Goal: Task Accomplishment & Management: Complete application form

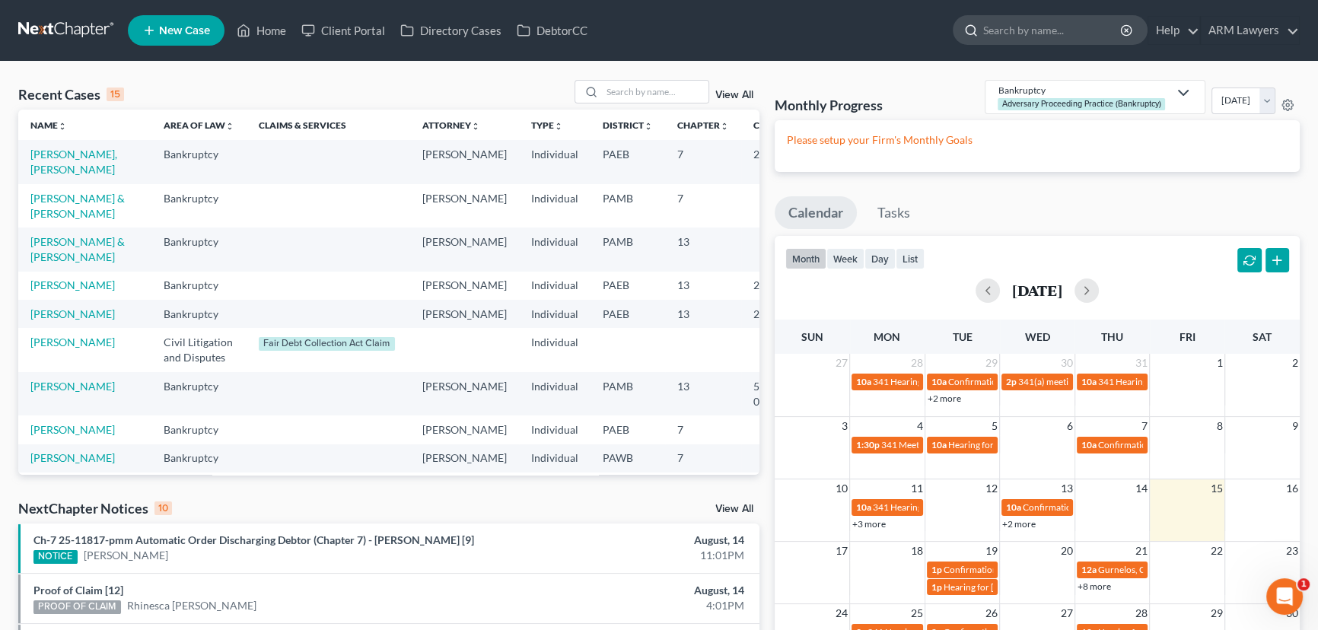
click at [1006, 30] on input "search" at bounding box center [1052, 30] width 139 height 28
click at [739, 91] on link "View All" at bounding box center [735, 95] width 38 height 11
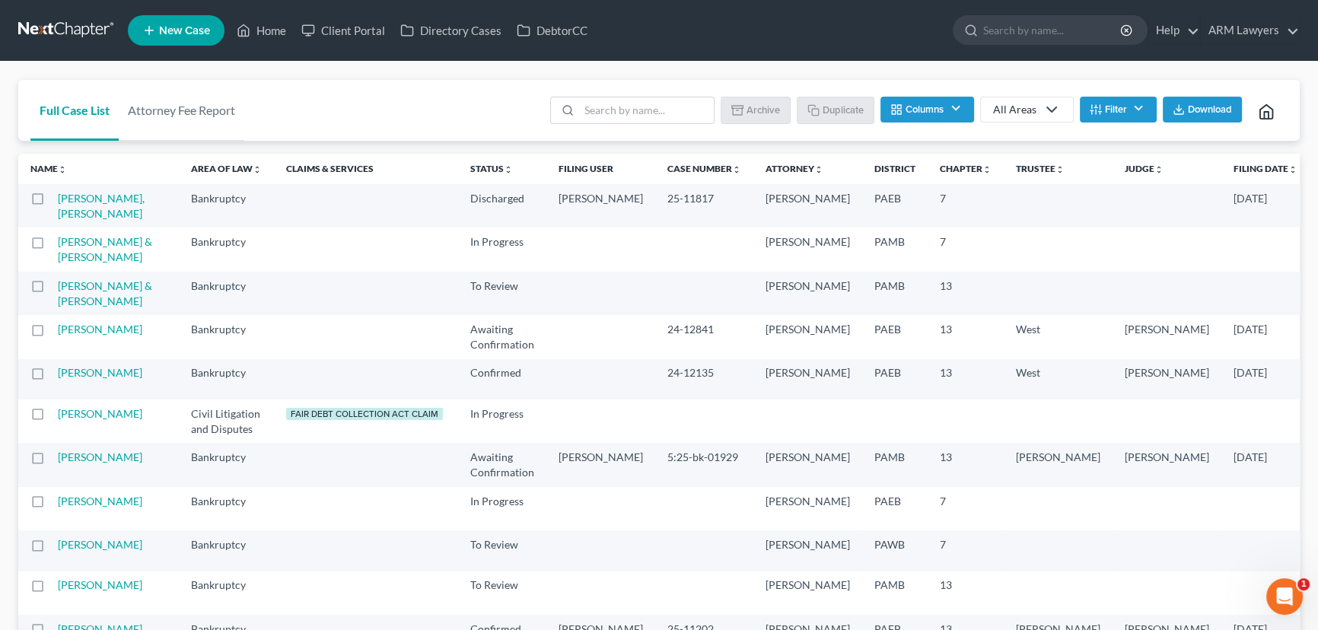
click at [1016, 113] on div "All Areas" at bounding box center [1014, 109] width 43 height 15
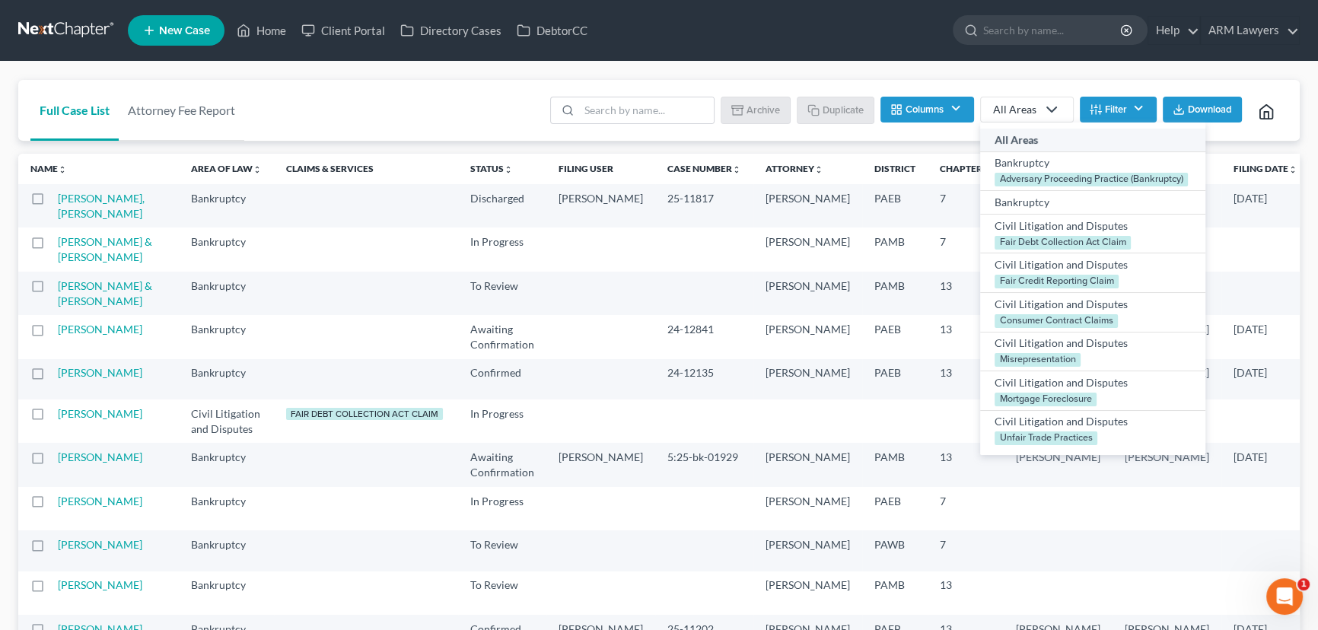
click at [1107, 106] on button "Filter" at bounding box center [1118, 110] width 77 height 26
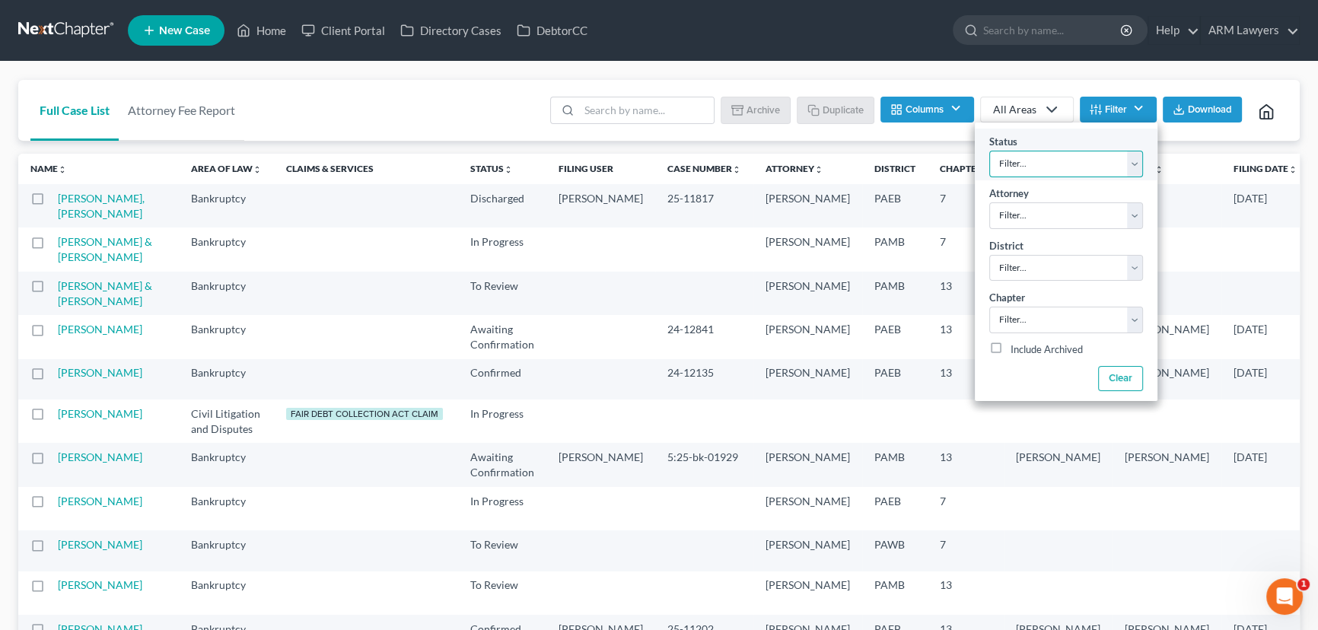
click at [1041, 167] on select "Filter... Answer Due Awaiting Confirmation Awaiting Discharge Confirmed Could N…" at bounding box center [1067, 164] width 154 height 27
select select "9"
click at [990, 151] on select "Filter... Answer Due Awaiting Confirmation Awaiting Discharge Confirmed Could N…" at bounding box center [1067, 164] width 154 height 27
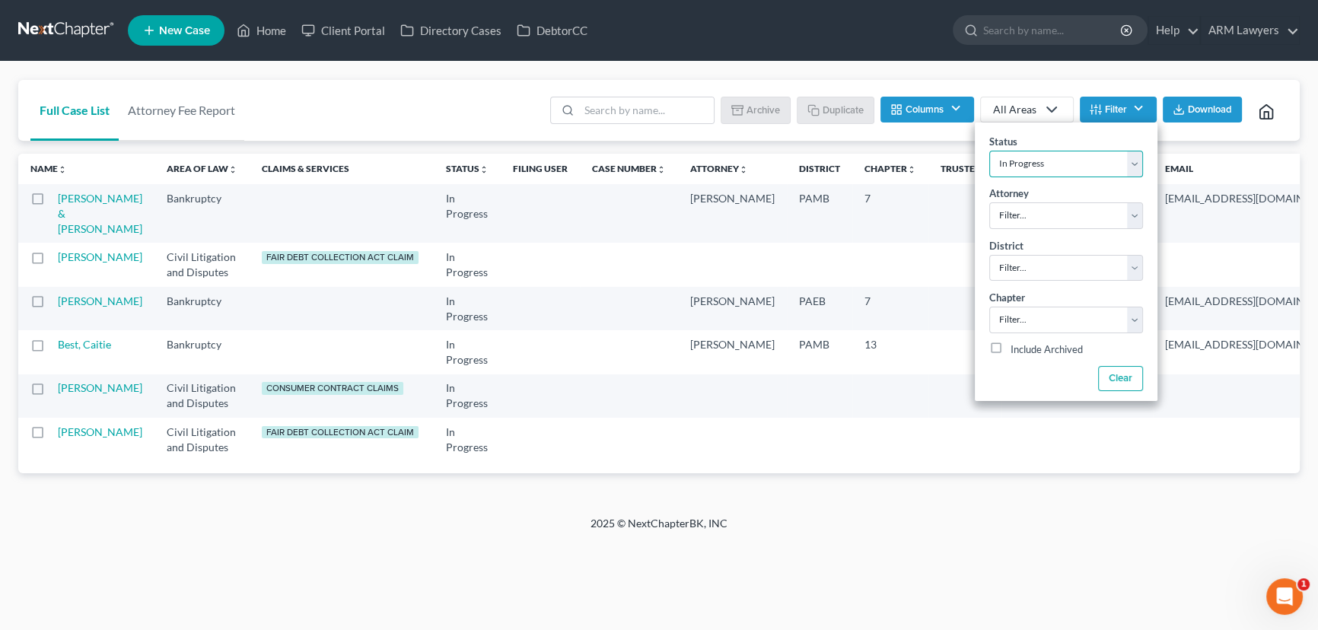
scroll to position [20, 0]
click at [71, 308] on link "[PERSON_NAME]" at bounding box center [100, 301] width 84 height 13
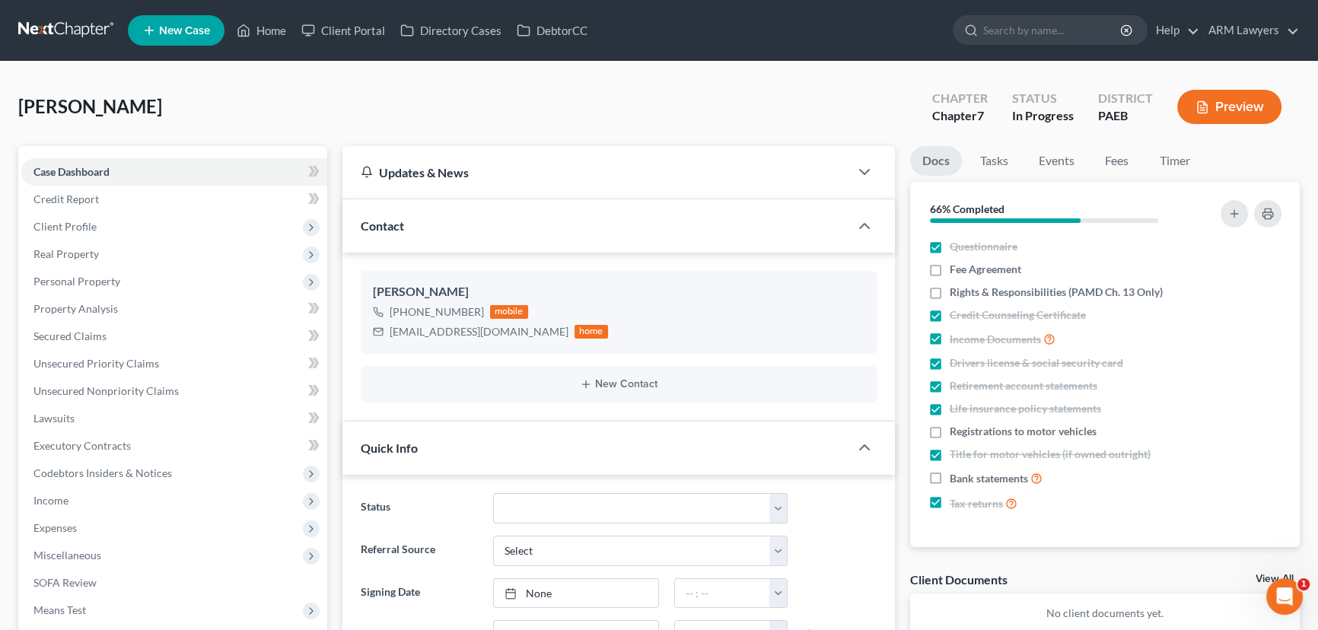
click at [1233, 97] on button "Preview" at bounding box center [1230, 107] width 104 height 34
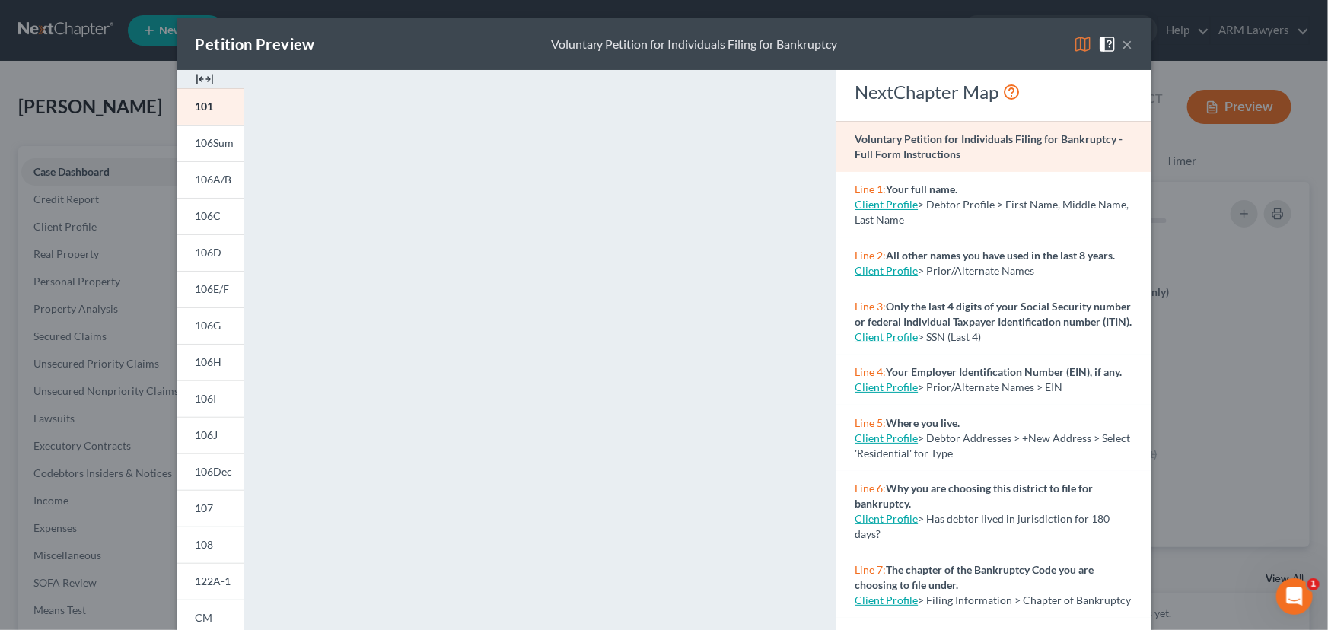
click at [1123, 42] on button "×" at bounding box center [1128, 44] width 11 height 18
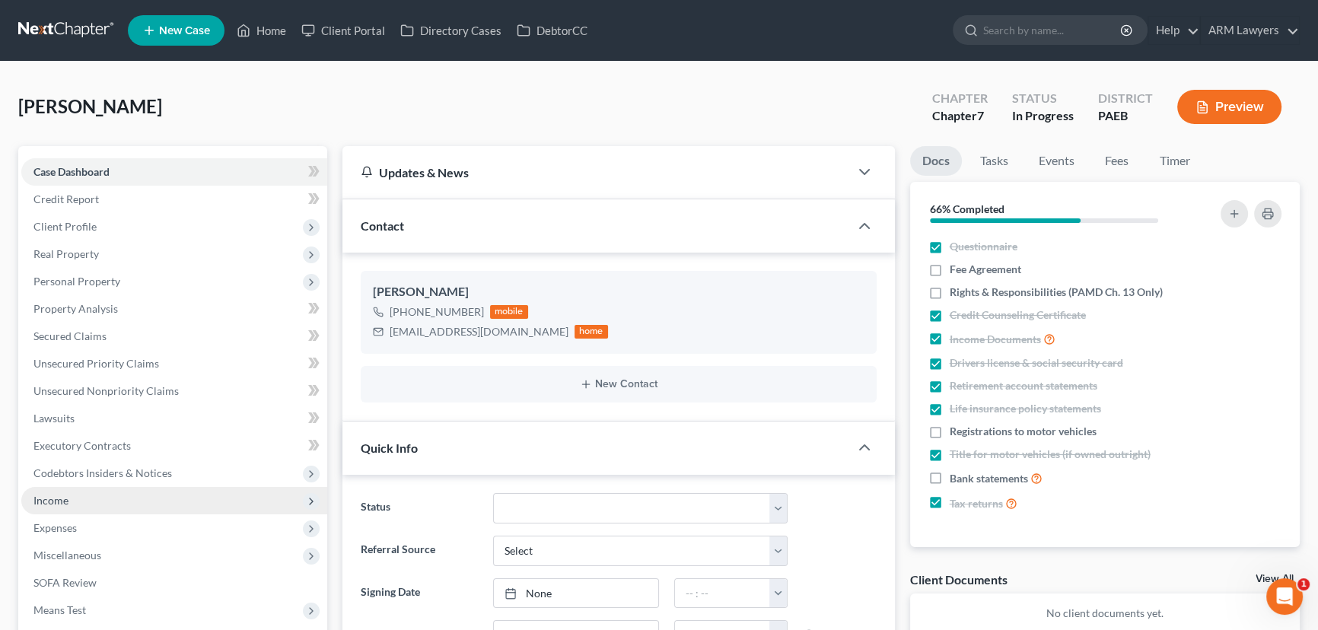
click at [100, 504] on span "Income" at bounding box center [174, 500] width 306 height 27
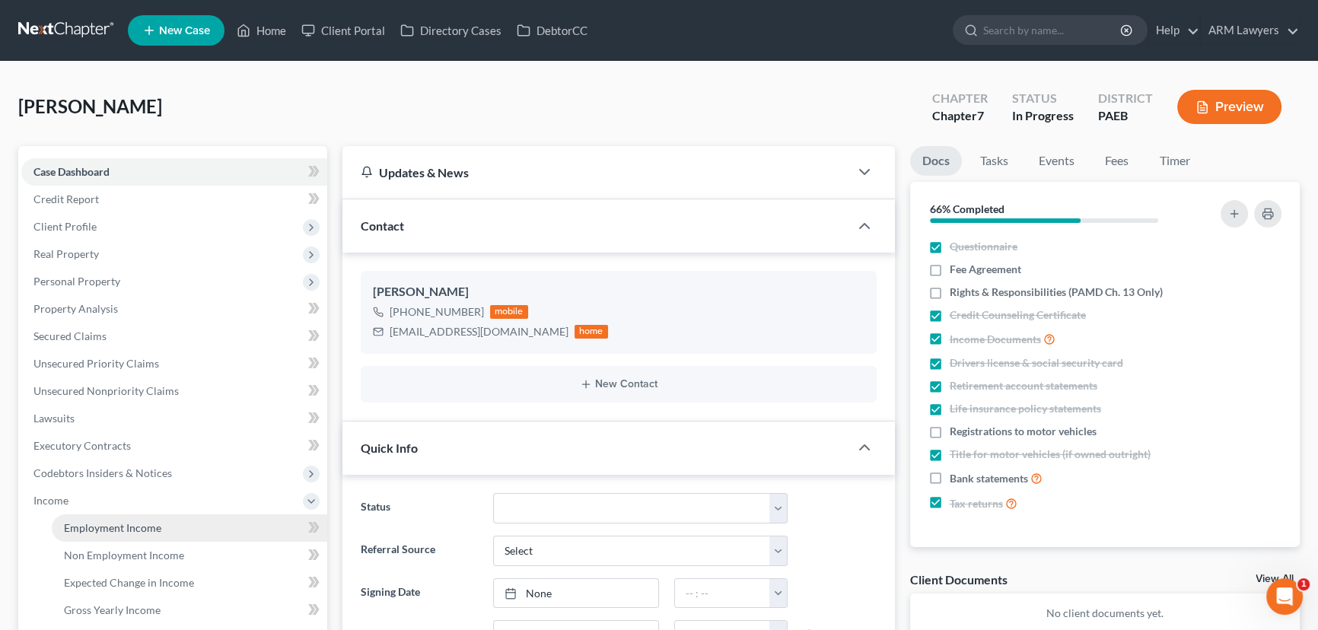
click at [131, 526] on span "Employment Income" at bounding box center [112, 527] width 97 height 13
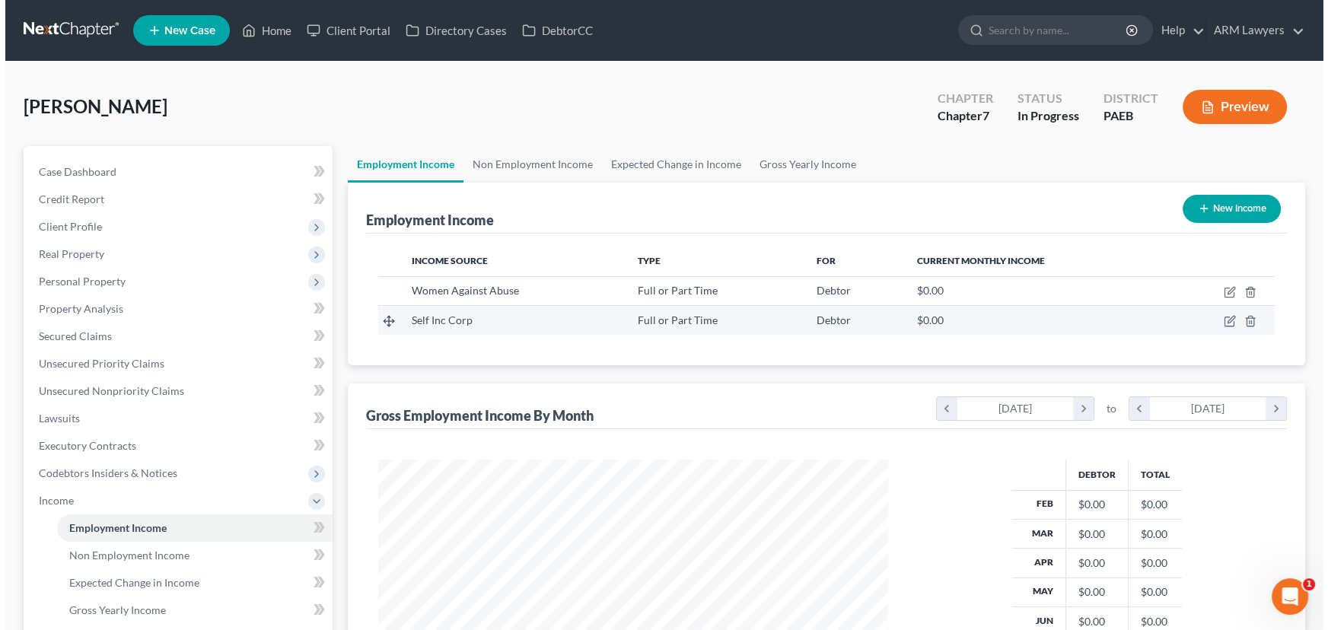
scroll to position [272, 540]
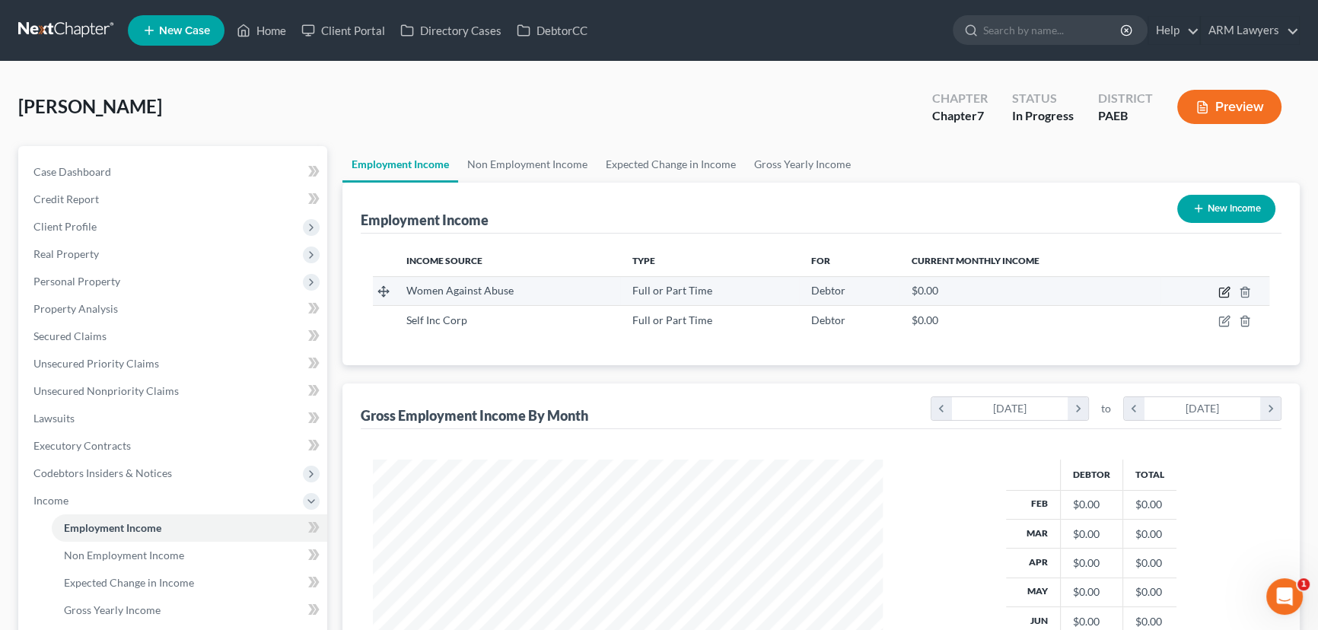
click at [1224, 286] on icon "button" at bounding box center [1225, 292] width 12 height 12
select select "0"
select select "39"
select select "0"
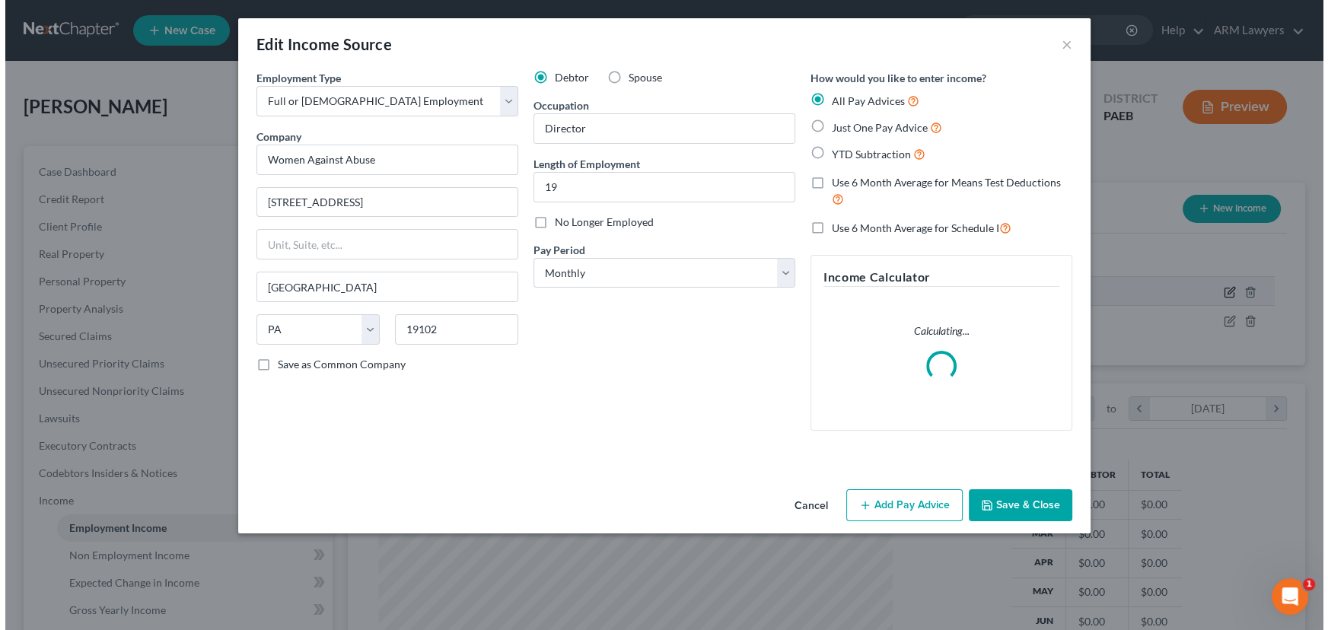
scroll to position [272, 545]
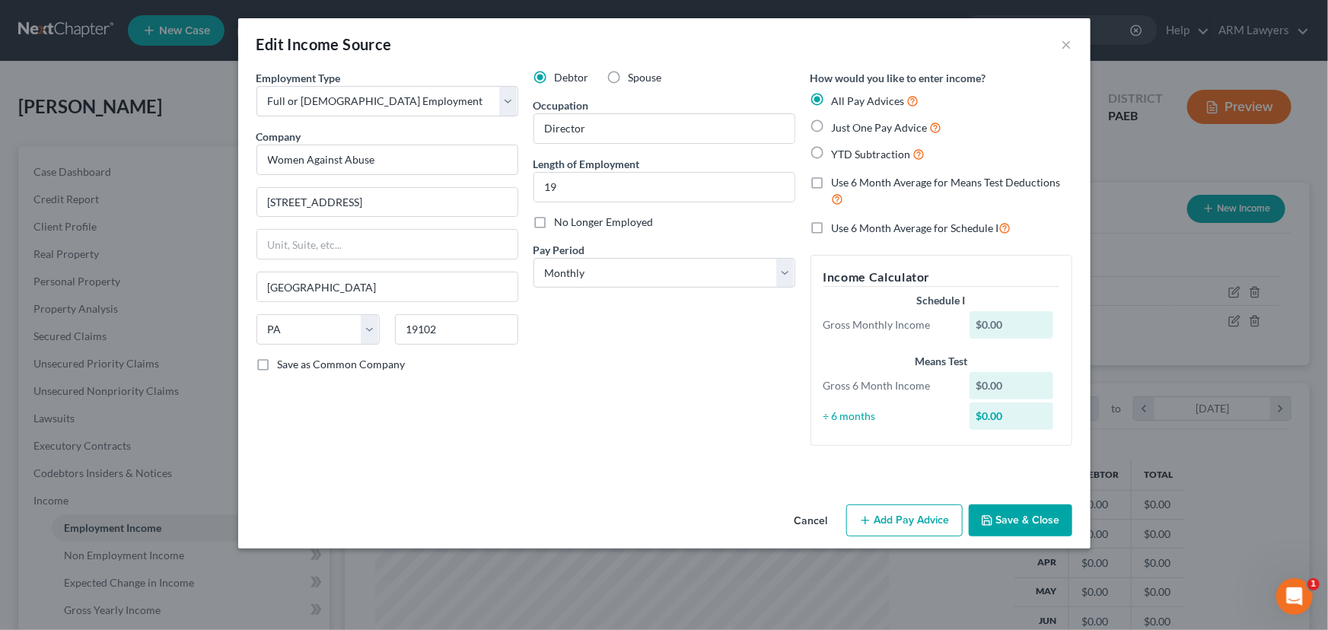
click at [929, 529] on button "Add Pay Advice" at bounding box center [904, 521] width 116 height 32
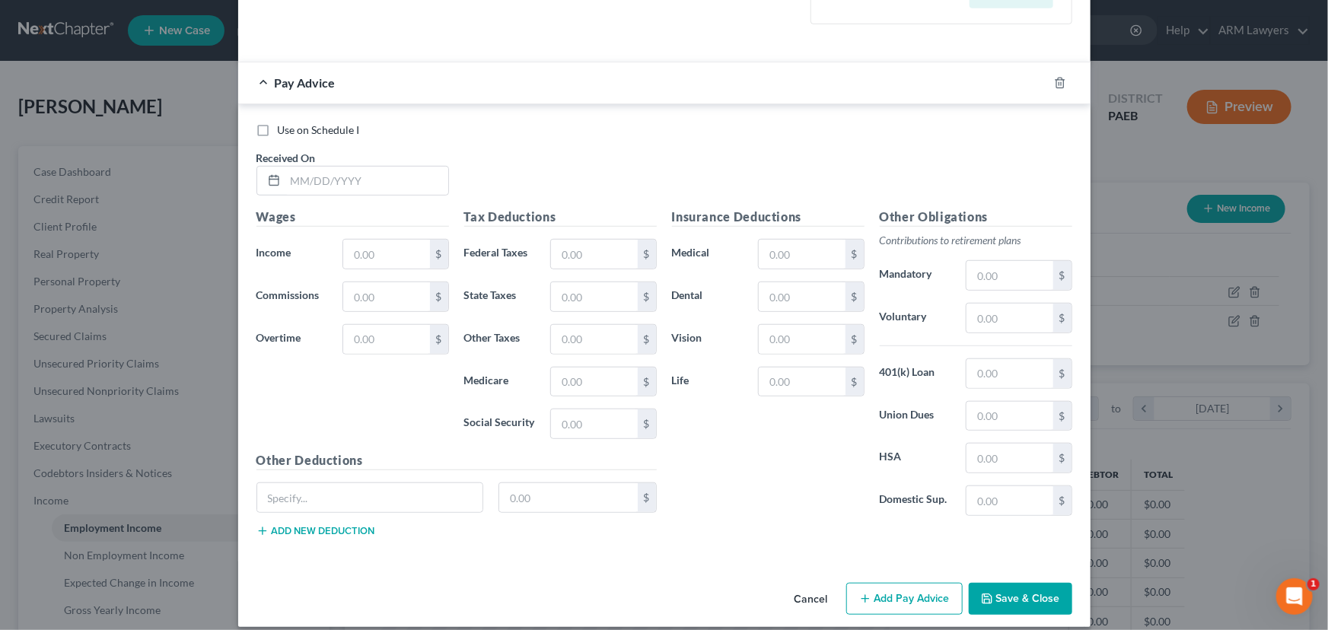
scroll to position [434, 0]
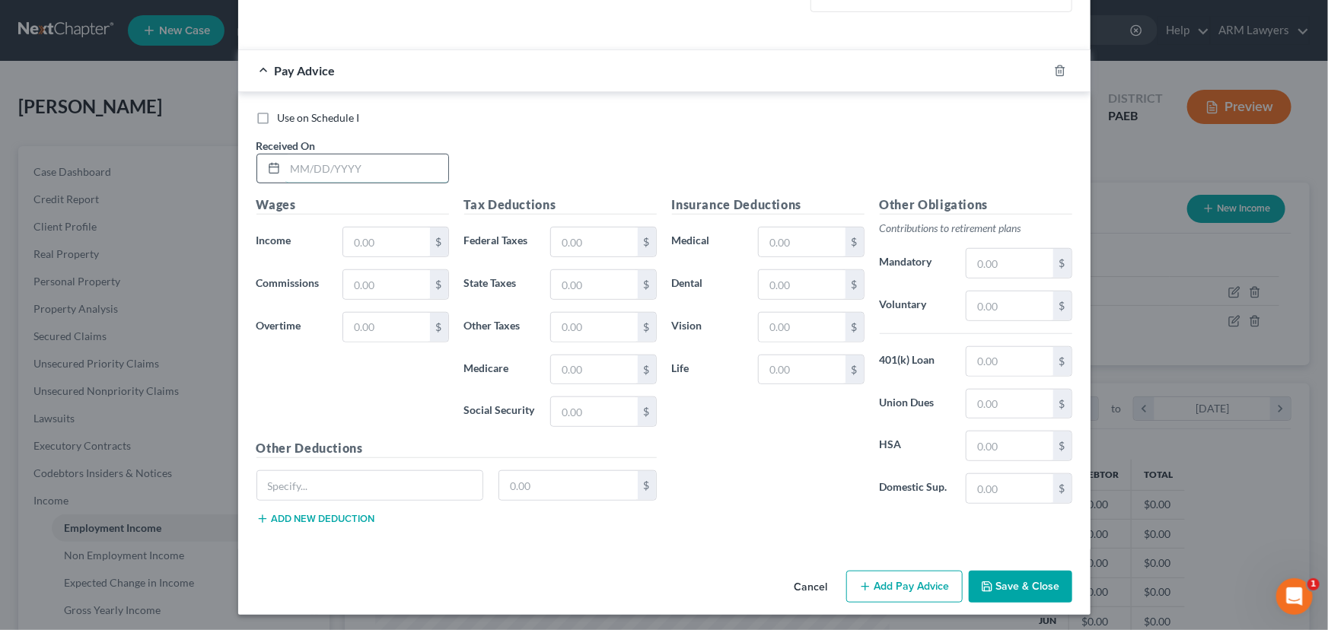
click at [314, 176] on input "text" at bounding box center [366, 169] width 163 height 29
type input "[DATE]"
click at [370, 244] on input "text" at bounding box center [386, 242] width 86 height 29
type input "3,190.77"
click at [602, 246] on input "text" at bounding box center [594, 242] width 86 height 29
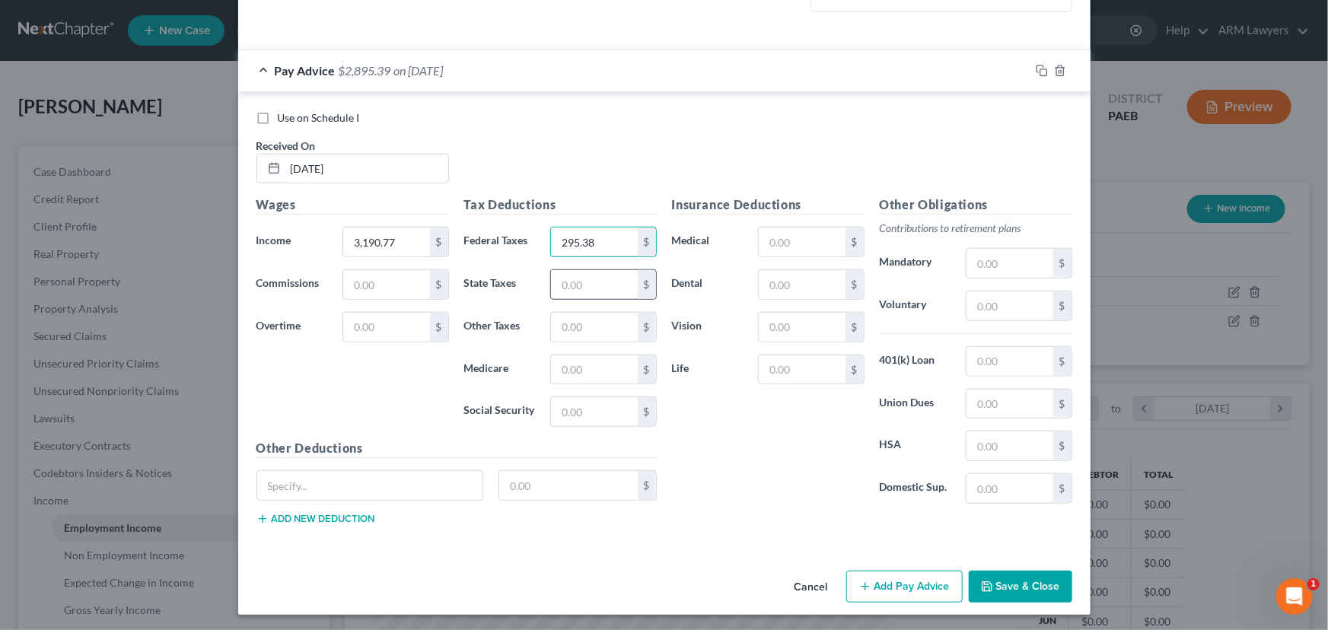
type input "295.38"
click at [588, 283] on input "text" at bounding box center [594, 284] width 86 height 29
type input "88.19"
click at [582, 375] on input "text" at bounding box center [594, 369] width 86 height 29
type input "41.65"
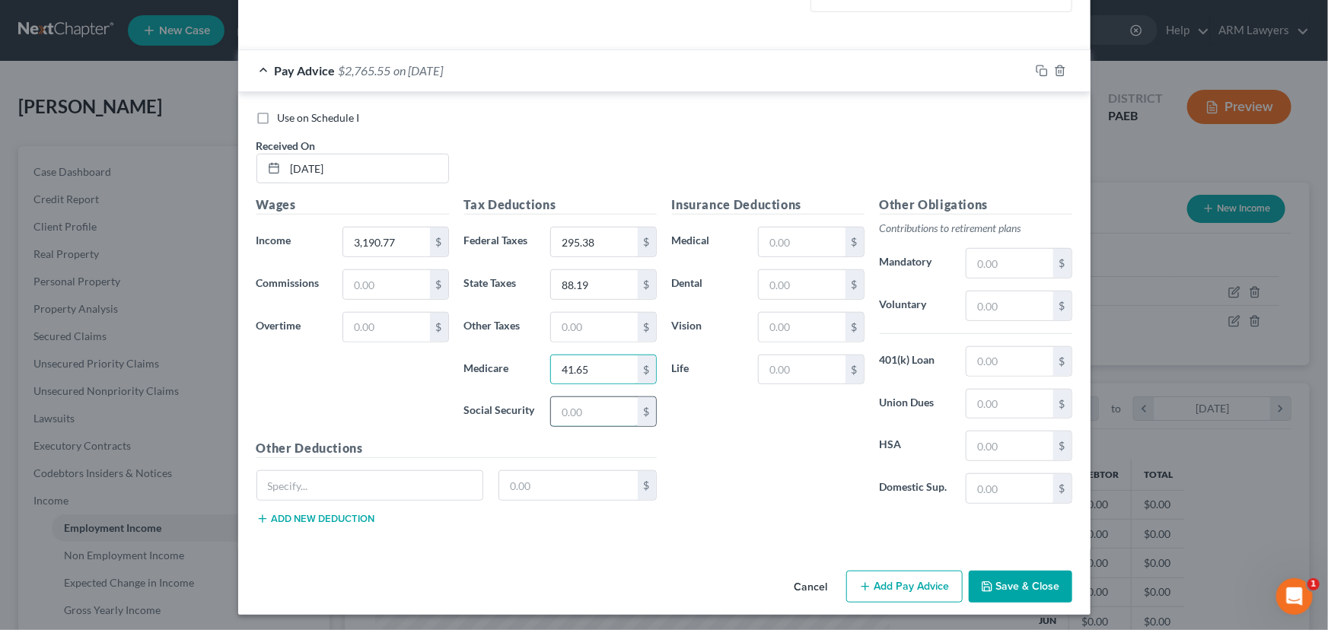
click at [574, 411] on input "text" at bounding box center [594, 411] width 86 height 29
type input "178.09"
click at [556, 320] on input "text" at bounding box center [594, 327] width 86 height 29
type input "121.88"
click at [787, 239] on input "text" at bounding box center [802, 242] width 86 height 29
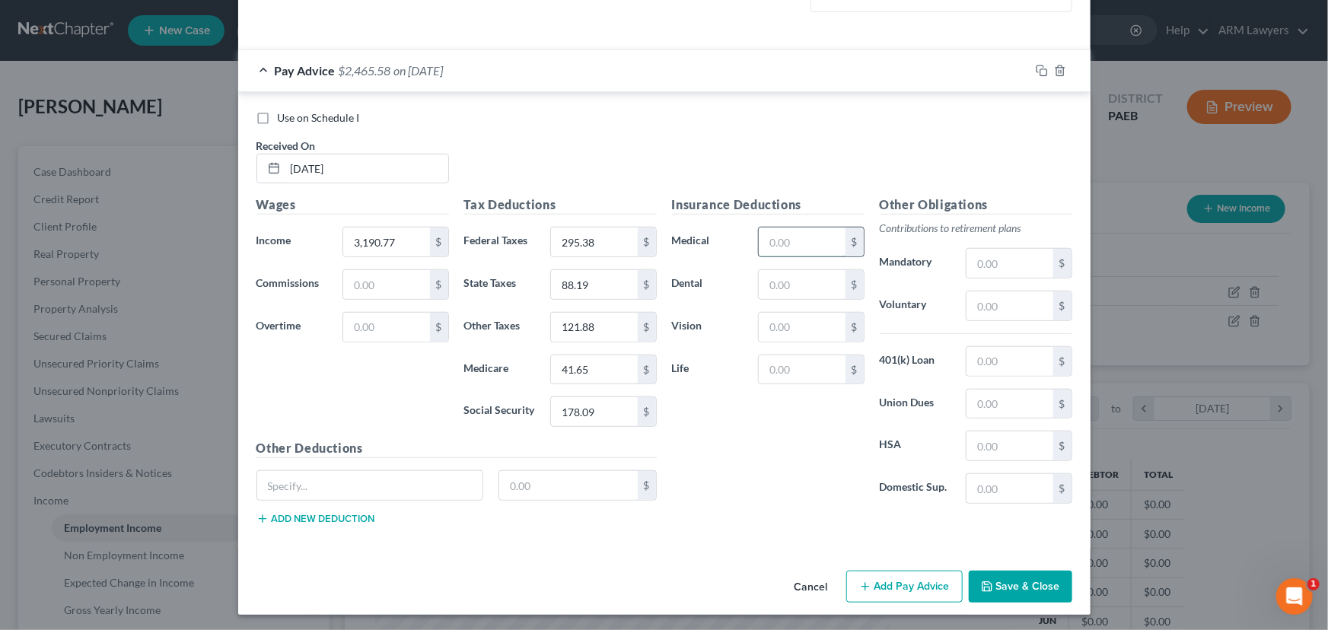
click at [782, 244] on input "text" at bounding box center [802, 242] width 86 height 29
type input "69.23"
click at [786, 285] on input "text" at bounding box center [802, 284] width 86 height 29
type input "5.07"
click at [783, 320] on input "text" at bounding box center [802, 327] width 86 height 29
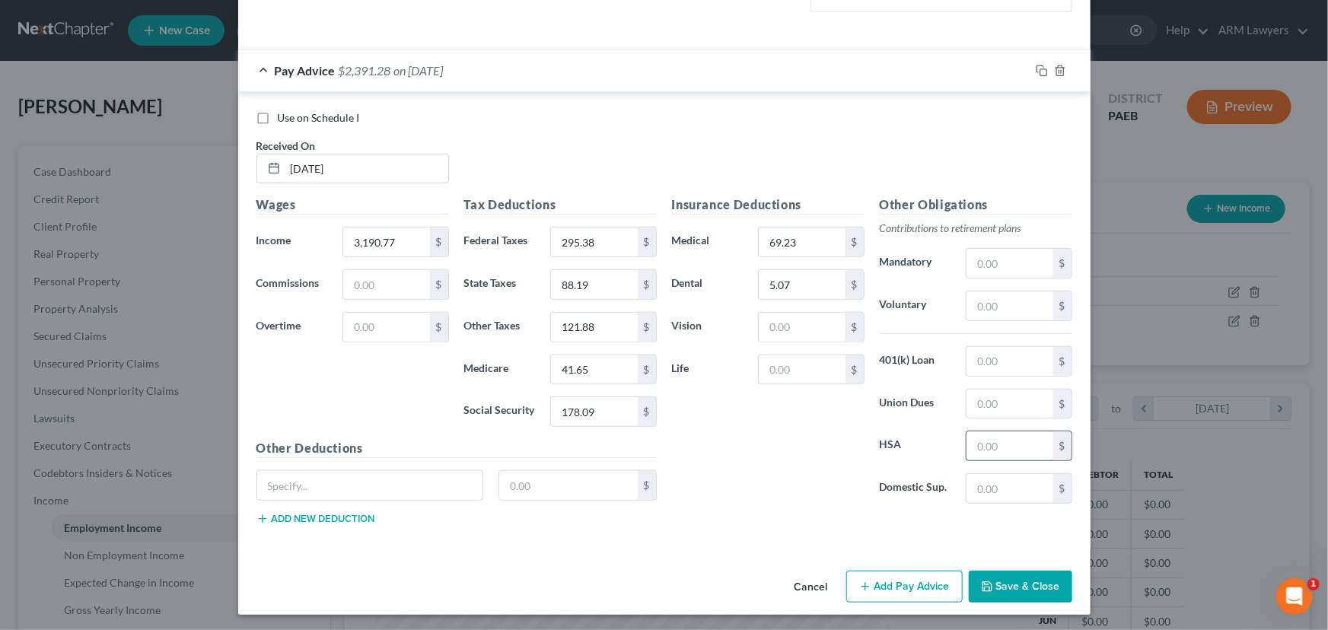
click at [991, 448] on input "text" at bounding box center [1010, 446] width 86 height 29
click at [991, 407] on input "text" at bounding box center [1010, 404] width 86 height 29
type input "63.82"
click at [997, 447] on input "text" at bounding box center [1010, 446] width 86 height 29
type input "243.96"
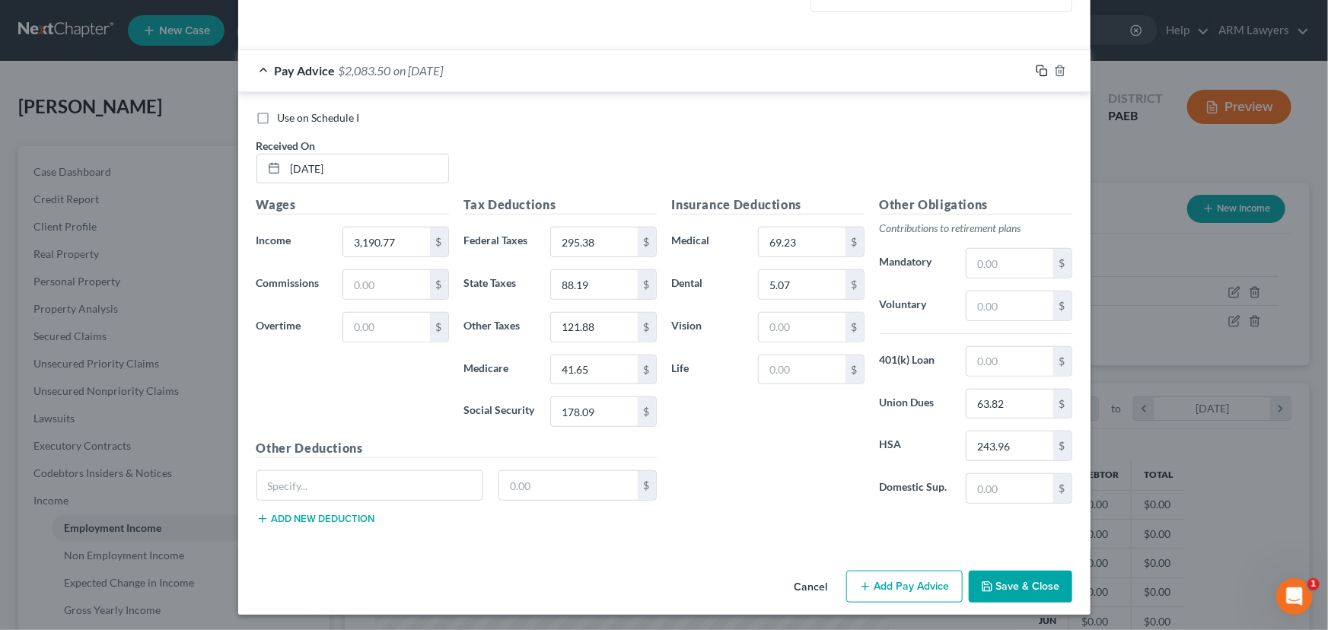
drag, startPoint x: 1035, startPoint y: 69, endPoint x: 1034, endPoint y: 87, distance: 18.3
click at [1036, 69] on icon "button" at bounding box center [1042, 71] width 12 height 12
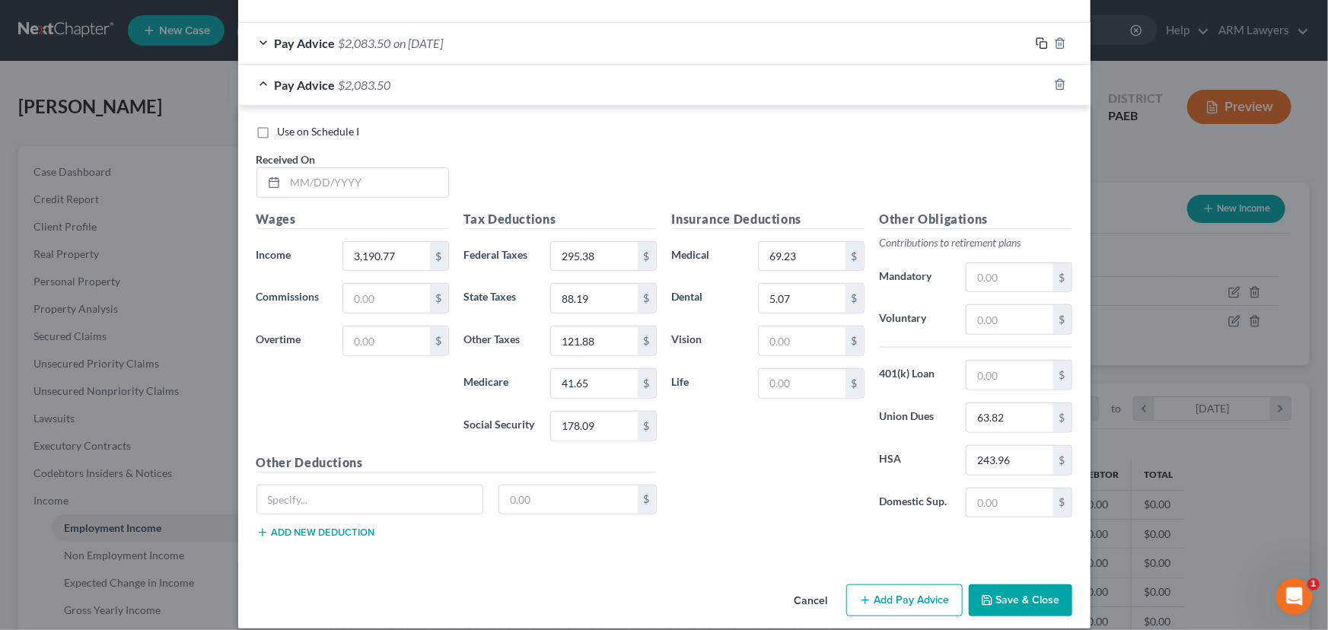
scroll to position [476, 0]
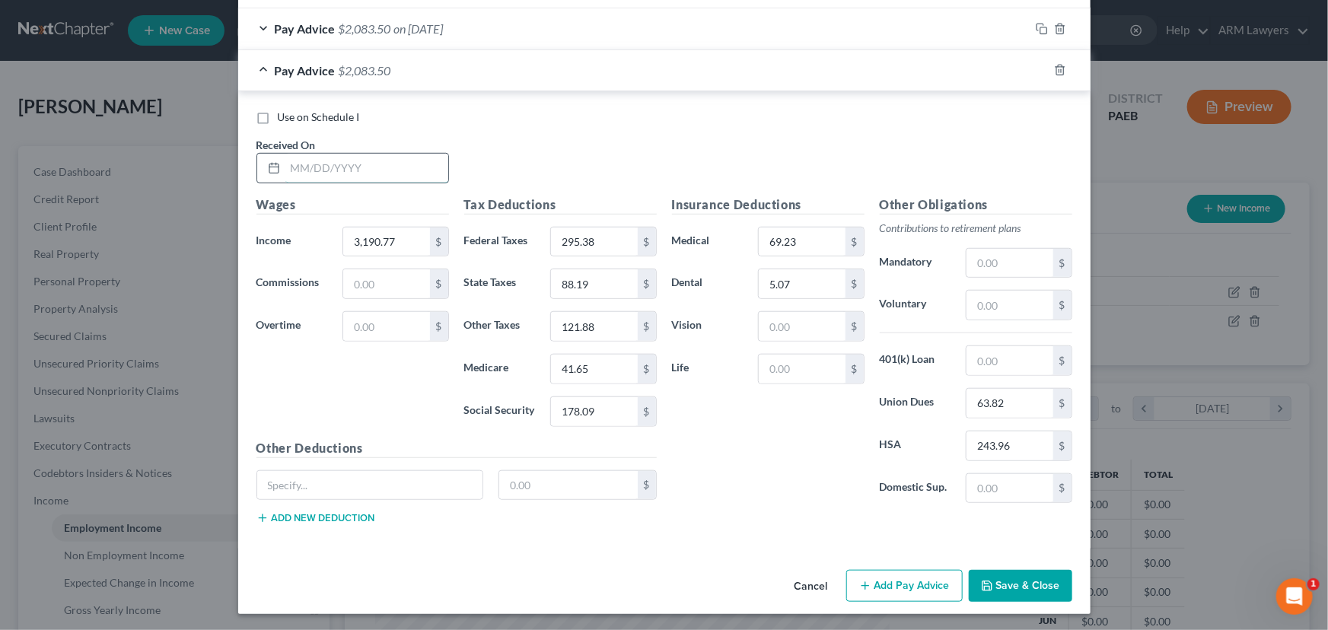
click at [296, 167] on input "text" at bounding box center [366, 168] width 163 height 29
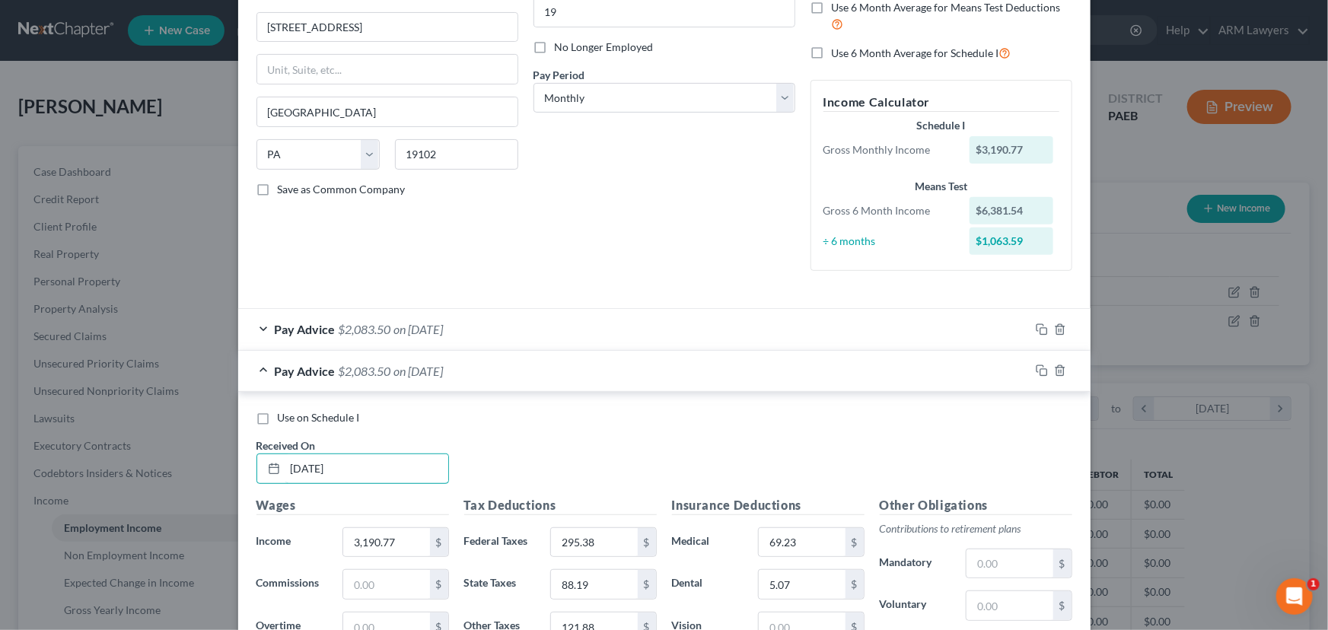
scroll to position [207, 0]
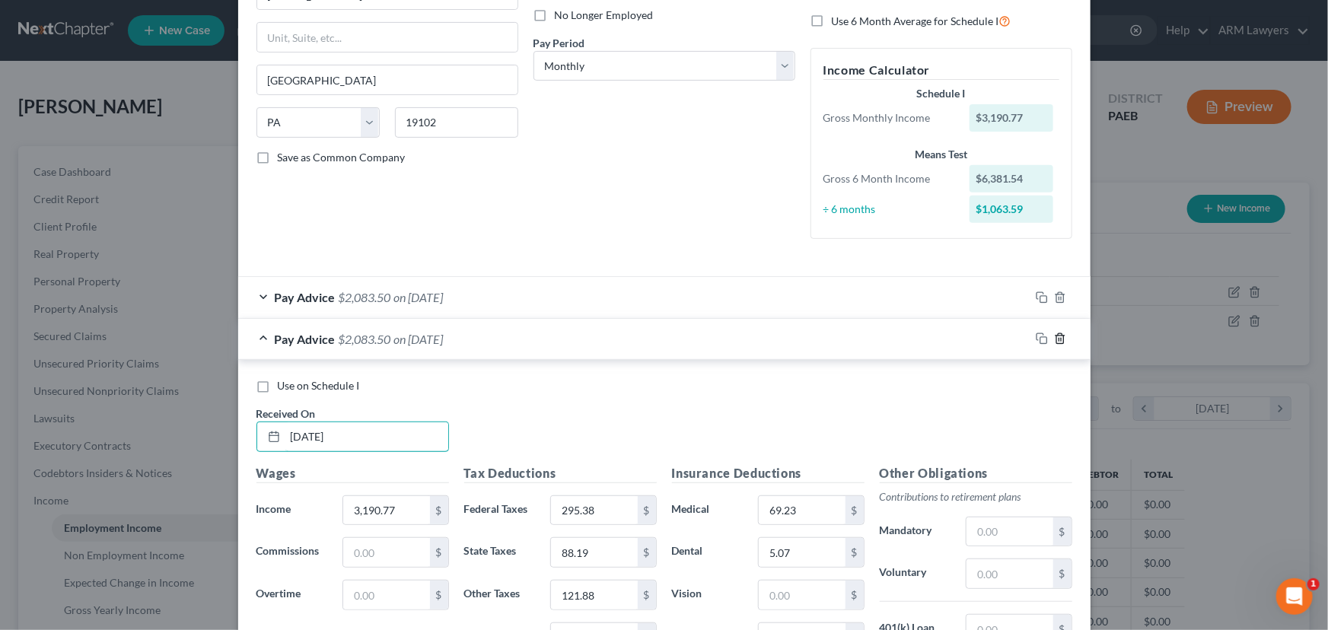
type input "[DATE]"
click at [1054, 335] on icon "button" at bounding box center [1060, 339] width 12 height 12
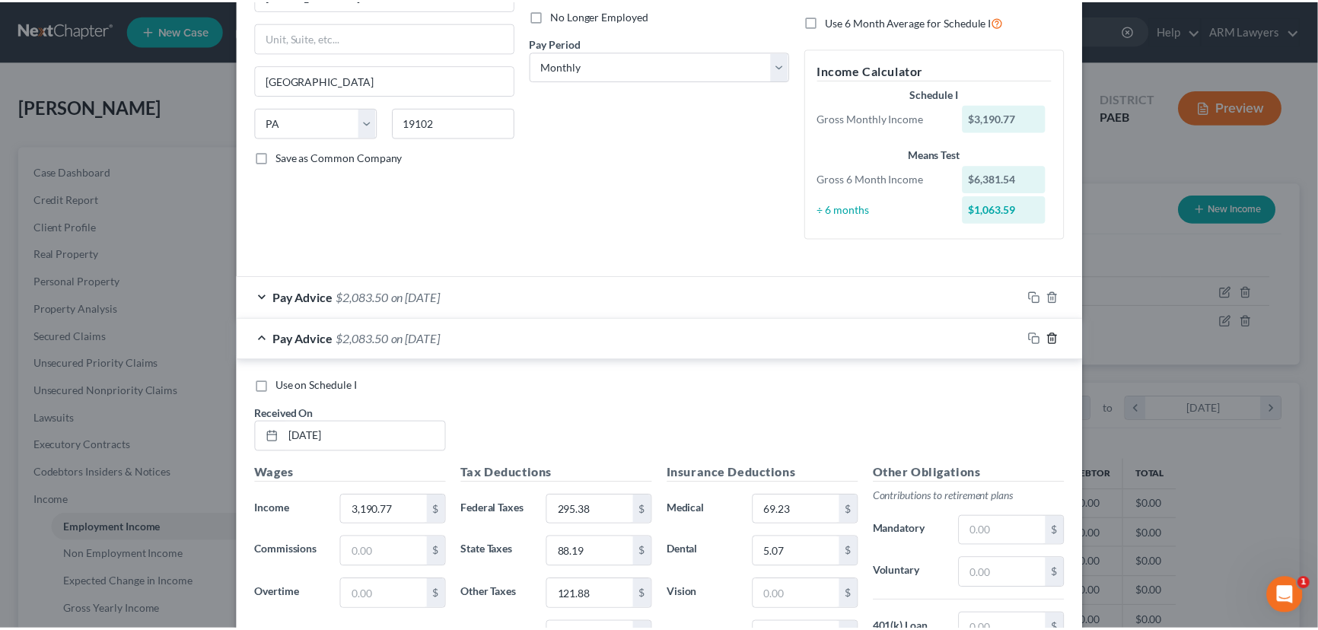
scroll to position [0, 0]
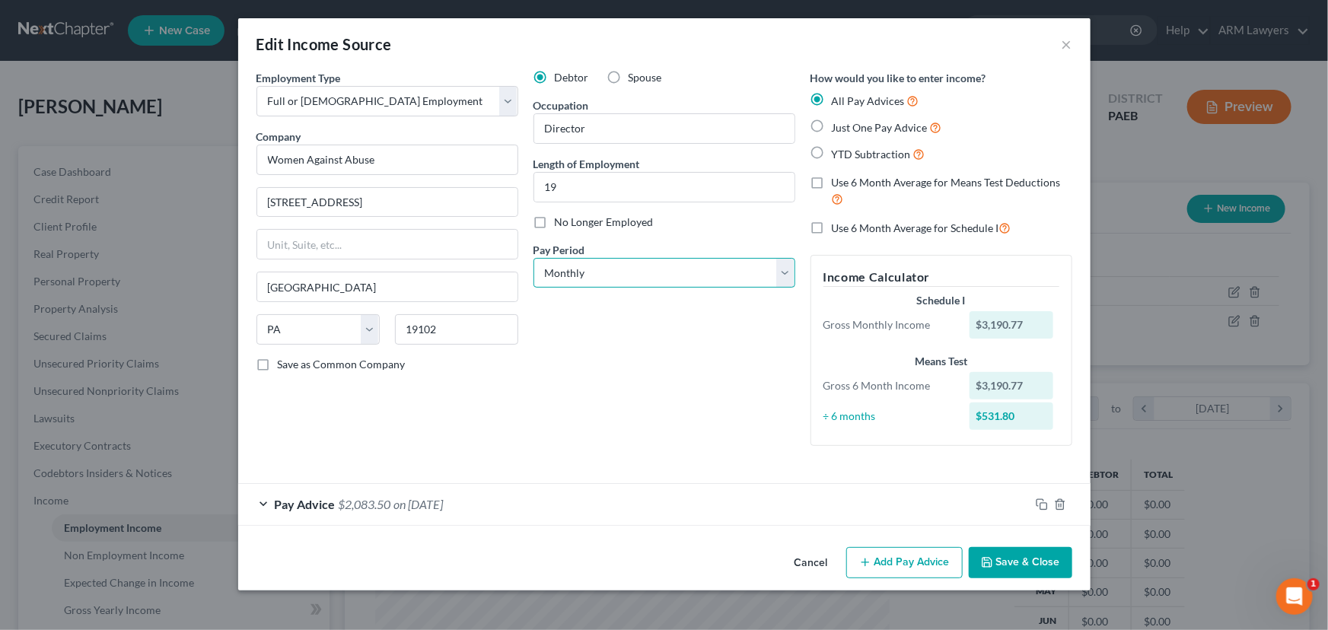
click at [630, 281] on select "Select Monthly Twice Monthly Every Other Week Weekly" at bounding box center [665, 273] width 262 height 30
select select "2"
click at [534, 258] on select "Select Monthly Twice Monthly Every Other Week Weekly" at bounding box center [665, 273] width 262 height 30
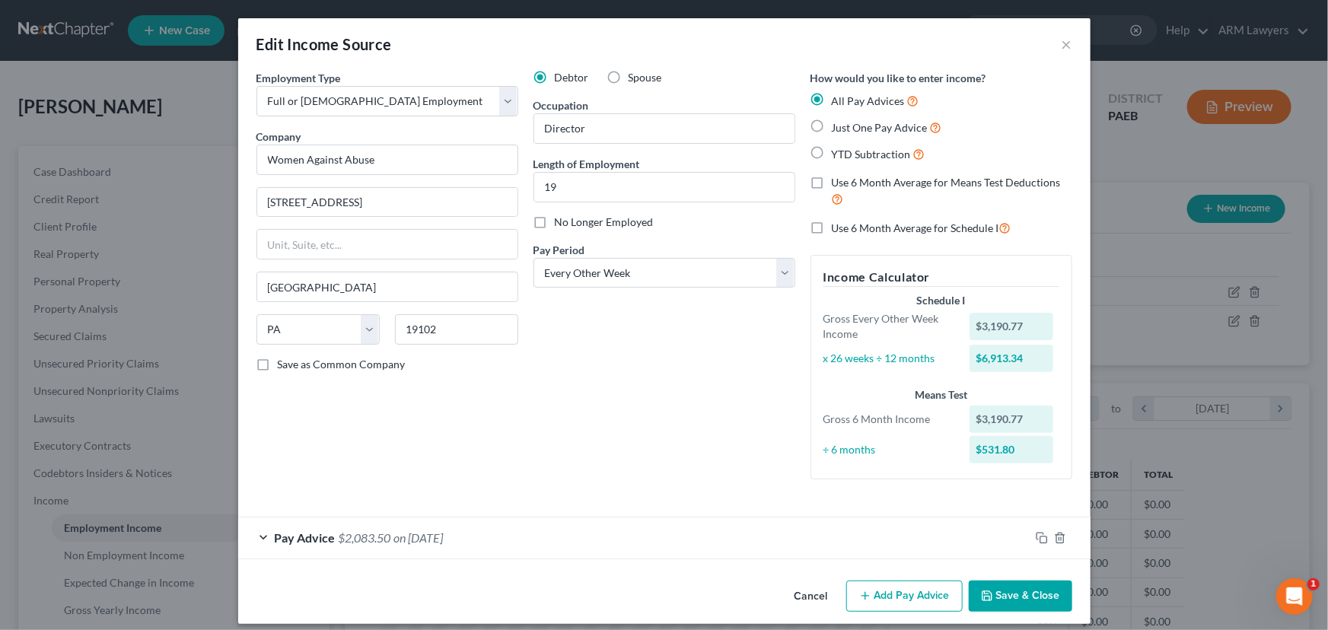
click at [832, 129] on label "Just One Pay Advice" at bounding box center [887, 128] width 110 height 18
click at [838, 129] on input "Just One Pay Advice" at bounding box center [843, 124] width 10 height 10
radio input "true"
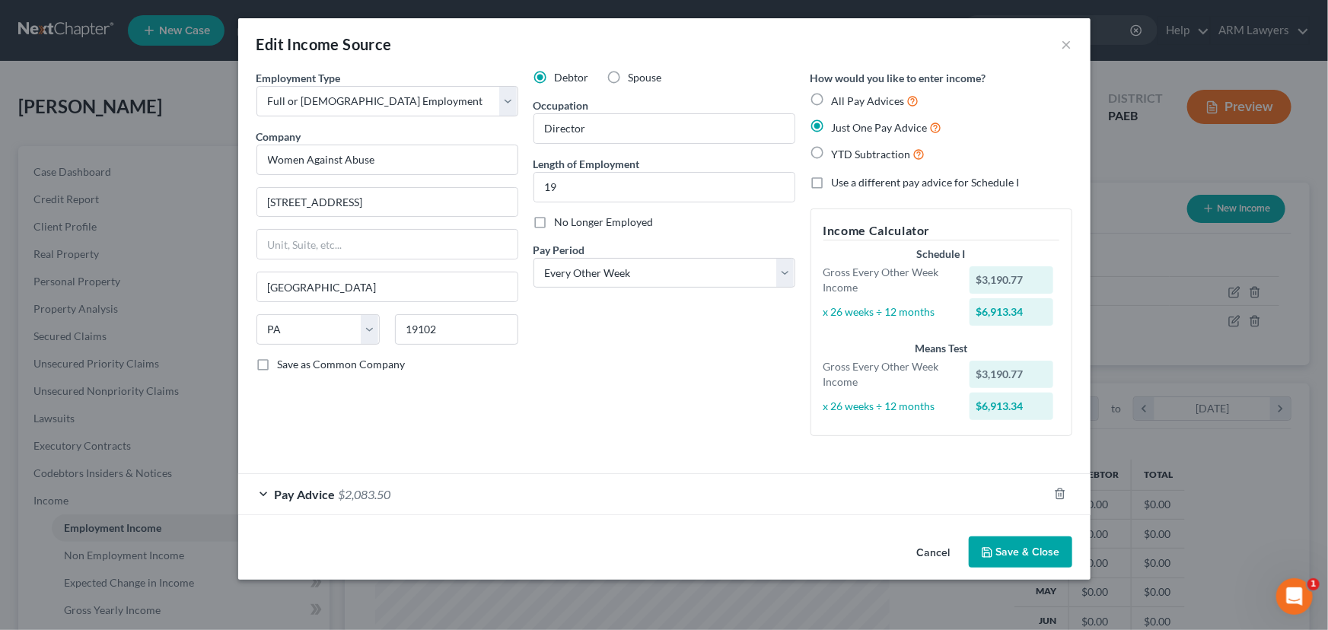
click at [994, 545] on button "Save & Close" at bounding box center [1021, 553] width 104 height 32
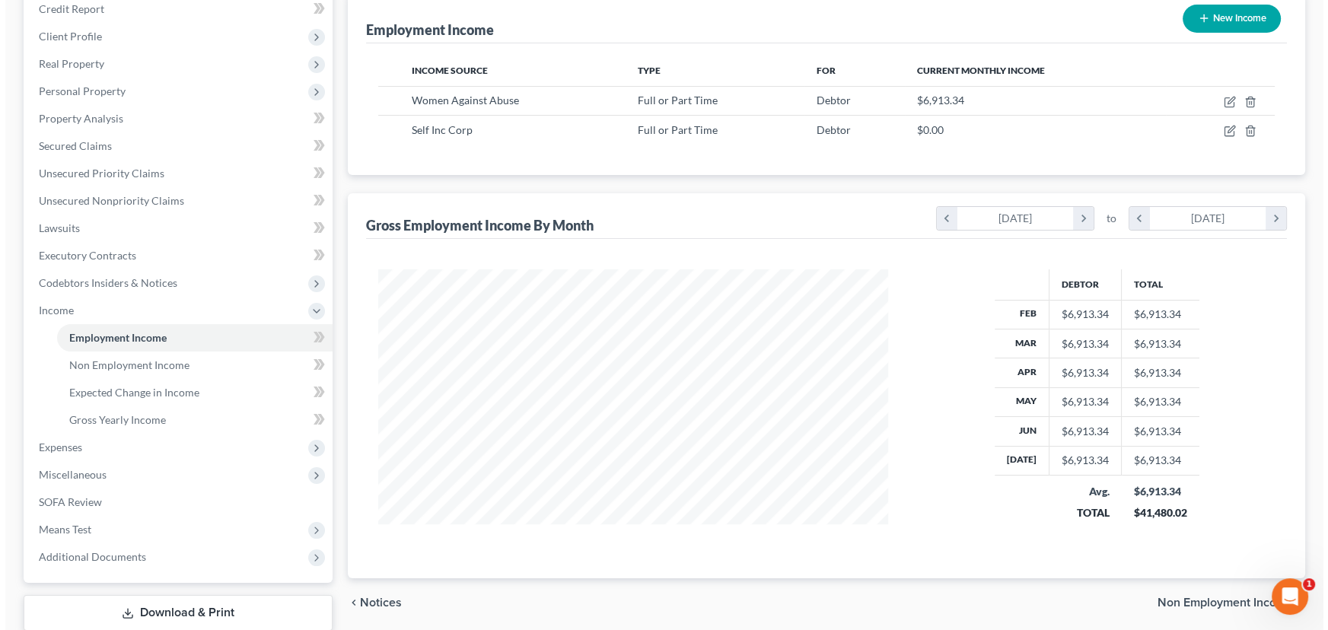
scroll to position [9, 0]
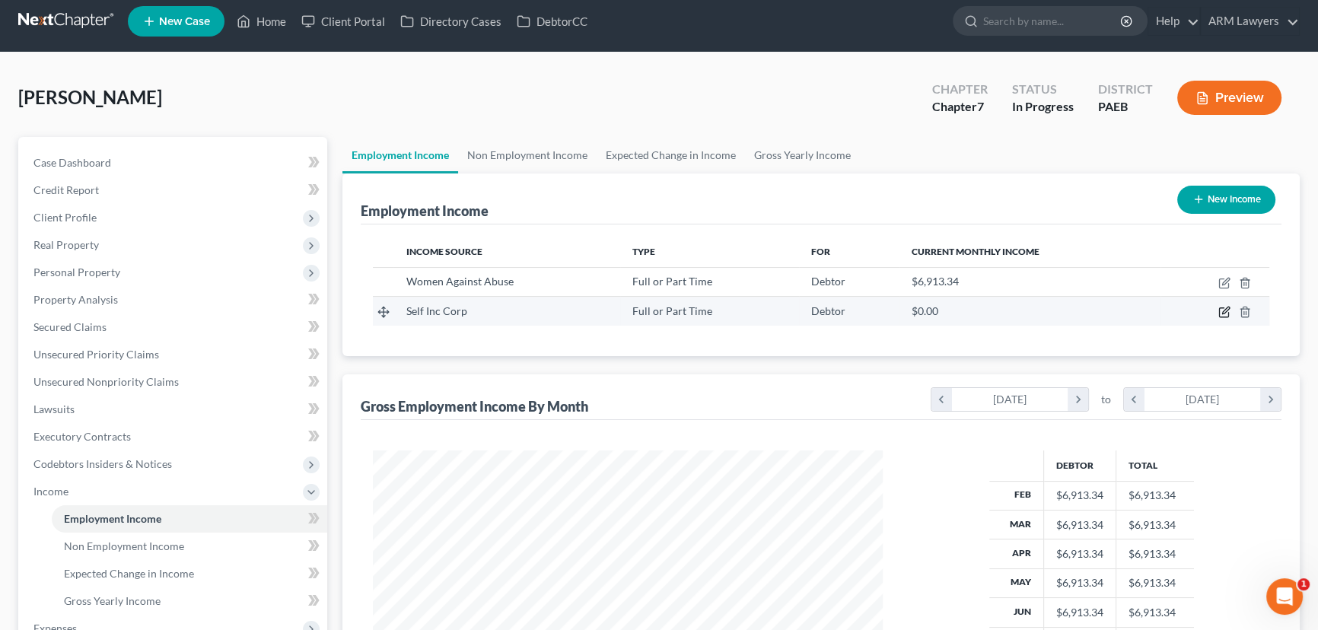
click at [1225, 309] on icon "button" at bounding box center [1225, 311] width 7 height 7
select select "0"
select select "39"
select select "0"
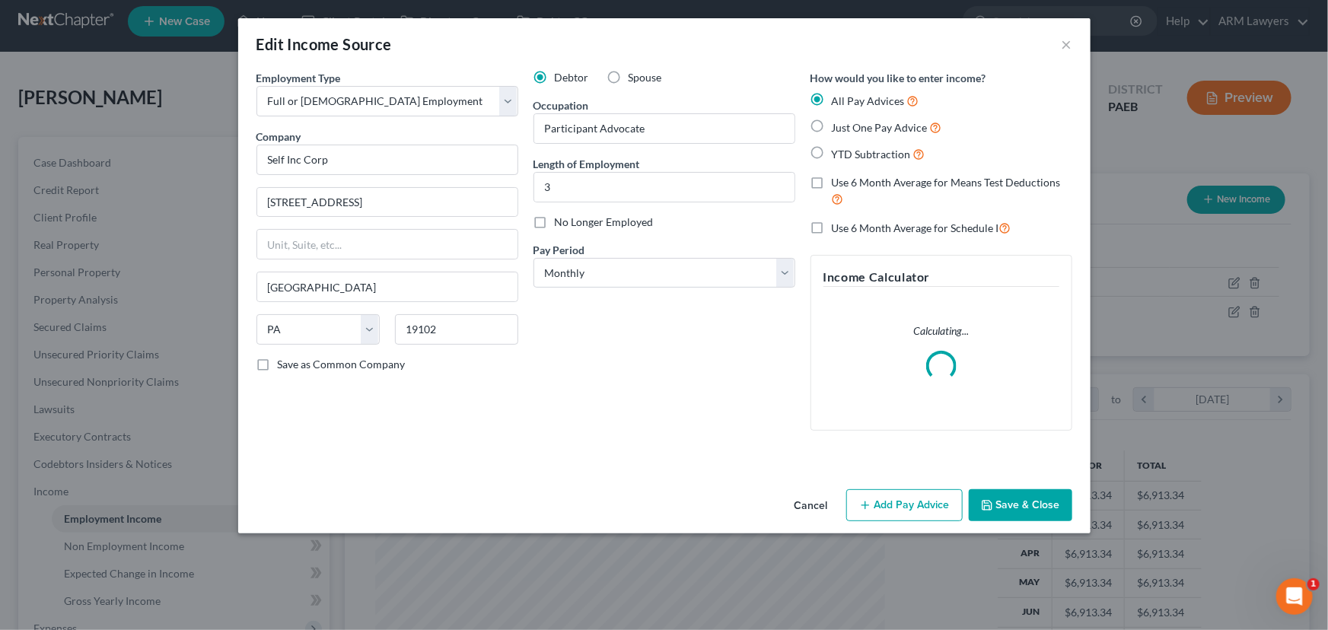
scroll to position [272, 545]
